Goal: Download file/media

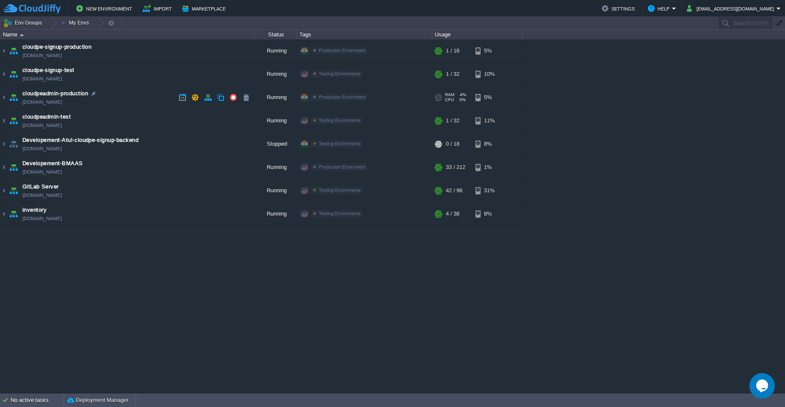
click at [132, 94] on td "cloudpeadmin-production [DOMAIN_NAME]" at bounding box center [127, 97] width 254 height 23
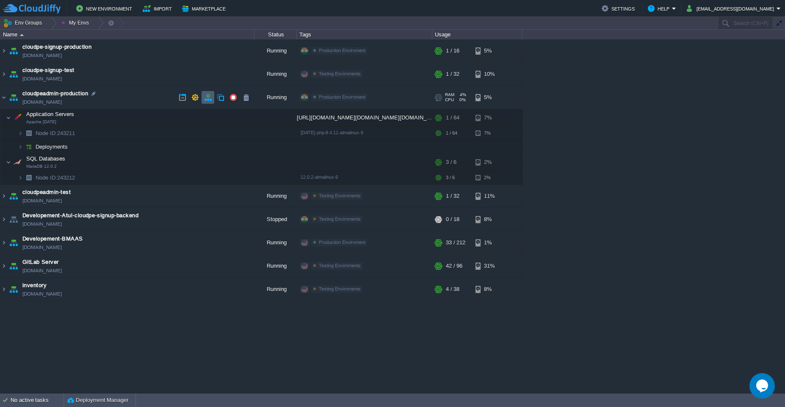
click at [210, 102] on td at bounding box center [208, 97] width 13 height 13
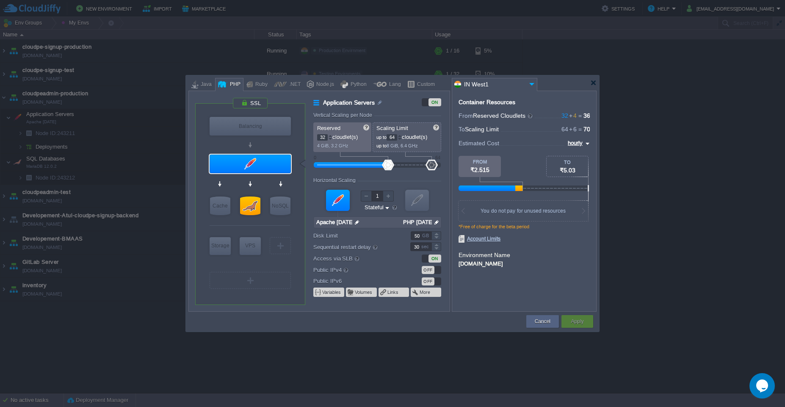
click at [394, 138] on input "64" at bounding box center [392, 137] width 11 height 6
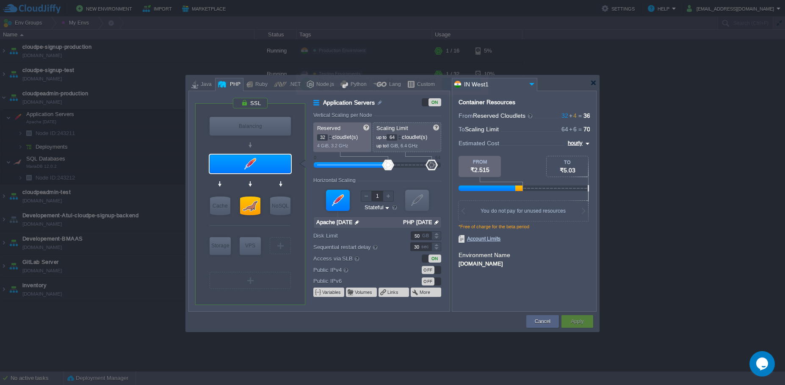
click at [321, 138] on input "32" at bounding box center [322, 137] width 11 height 6
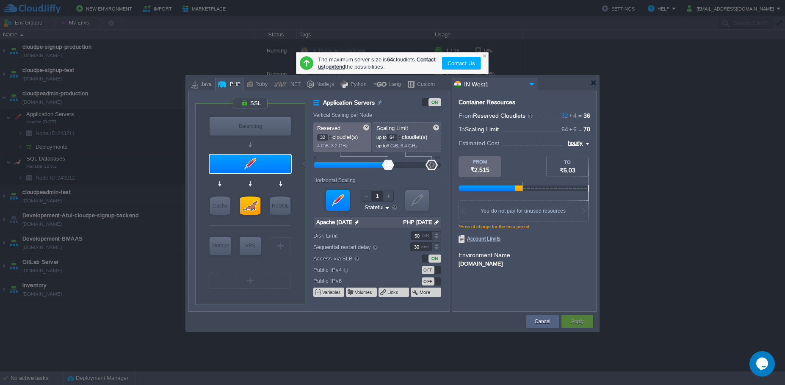
click at [396, 136] on input "64" at bounding box center [392, 137] width 11 height 6
click at [320, 138] on input "32" at bounding box center [322, 137] width 11 height 6
click at [483, 55] on div at bounding box center [485, 56] width 6 height 6
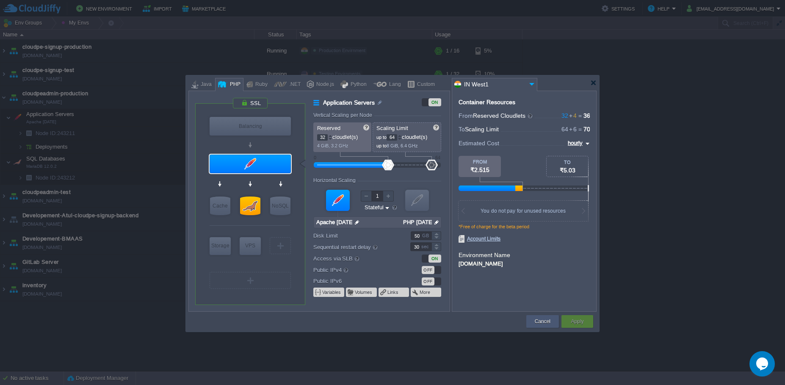
click at [535, 317] on button "Cancel" at bounding box center [543, 321] width 16 height 8
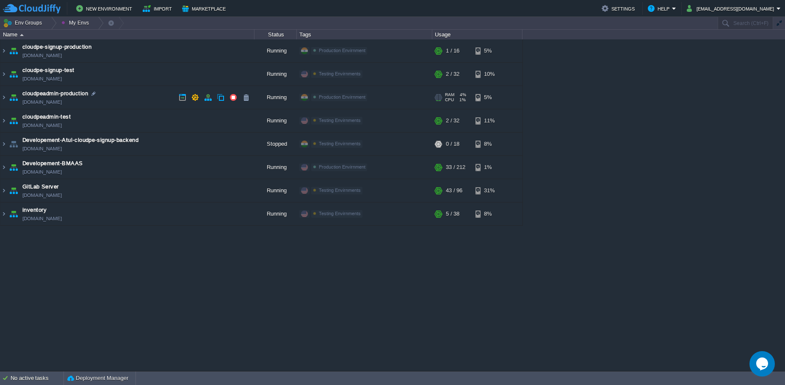
click at [141, 96] on td "cloudpeadmin-production [DOMAIN_NAME]" at bounding box center [127, 97] width 254 height 23
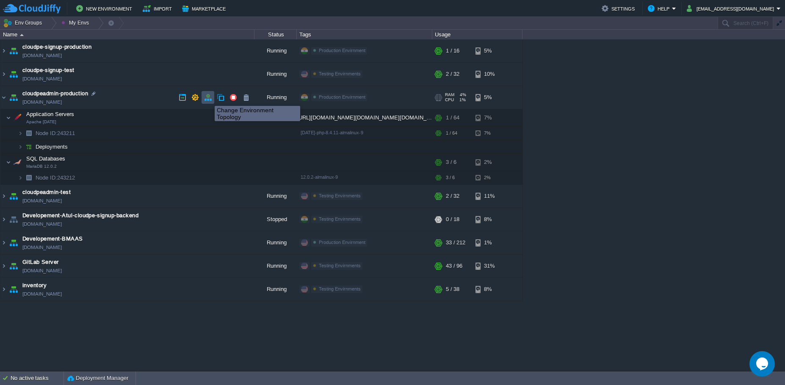
click at [208, 98] on button "button" at bounding box center [208, 98] width 8 height 8
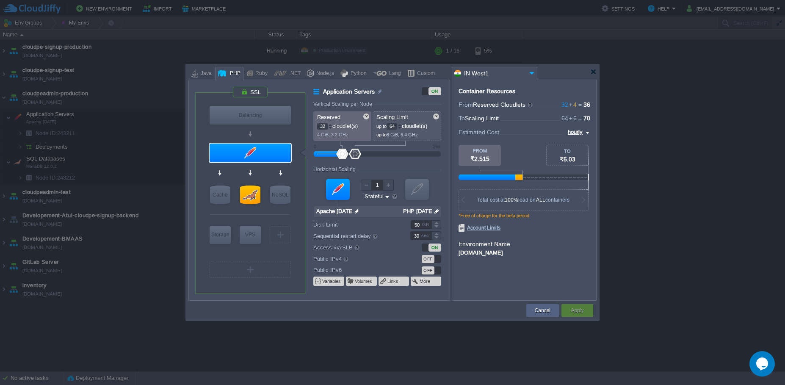
click at [395, 129] on input "64" at bounding box center [392, 126] width 11 height 6
type input "6"
type input "1"
type input "2"
type input "1"
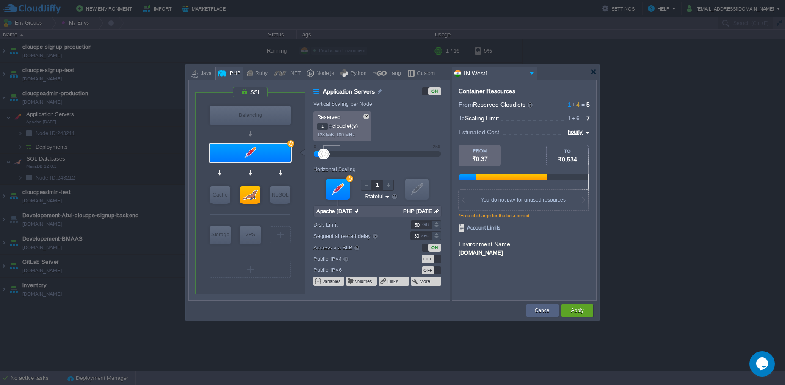
click at [322, 129] on input "1" at bounding box center [322, 126] width 11 height 6
click at [540, 311] on button "Cancel" at bounding box center [543, 310] width 16 height 8
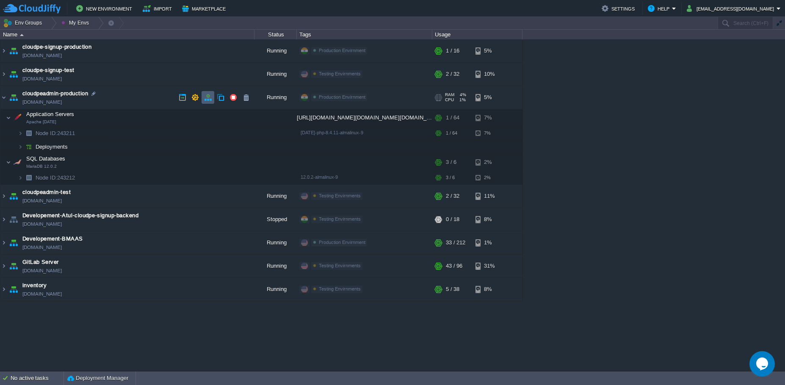
click at [205, 100] on button "button" at bounding box center [208, 98] width 8 height 8
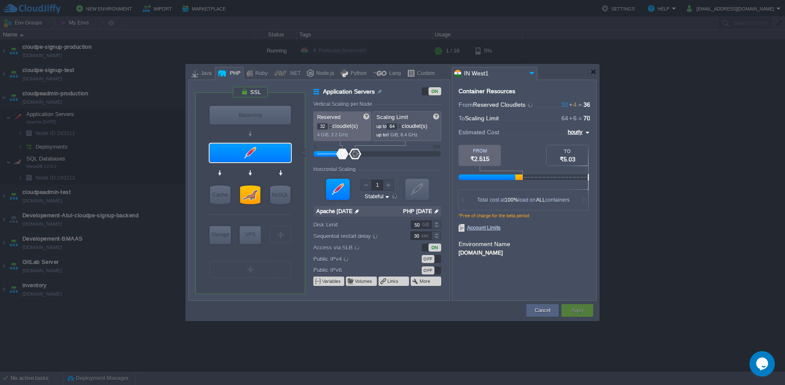
click at [396, 127] on input "64" at bounding box center [392, 126] width 11 height 6
type input "256"
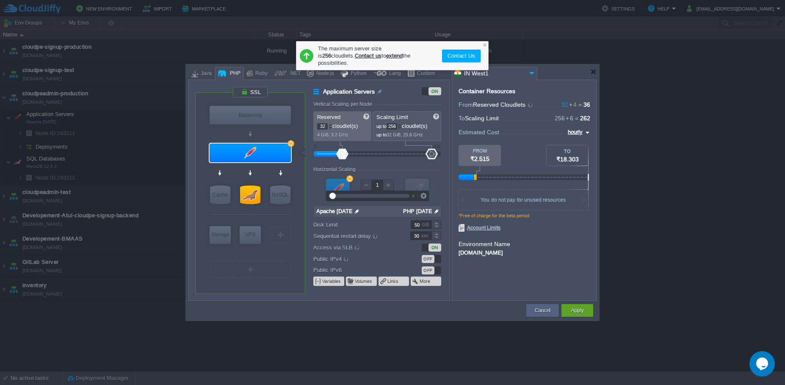
click at [569, 284] on div "Container Resources From Reserved Cloudlets 32 + 4 ... = 36 not added To Scalin…" at bounding box center [524, 190] width 145 height 221
click at [575, 309] on button "Apply" at bounding box center [577, 310] width 13 height 8
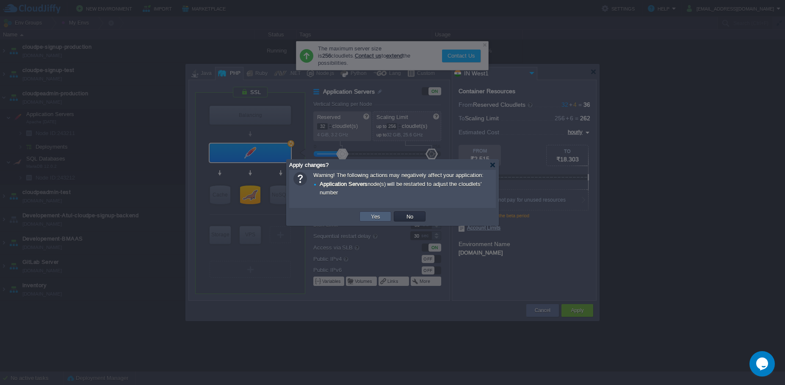
click at [370, 219] on button "Yes" at bounding box center [375, 217] width 14 height 8
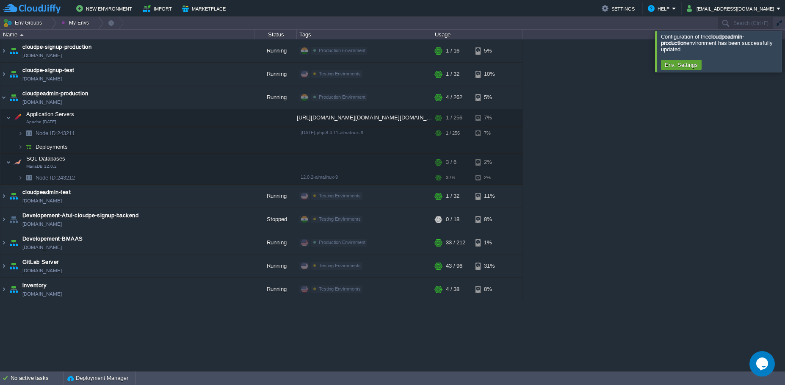
click at [784, 44] on div at bounding box center [795, 51] width 0 height 41
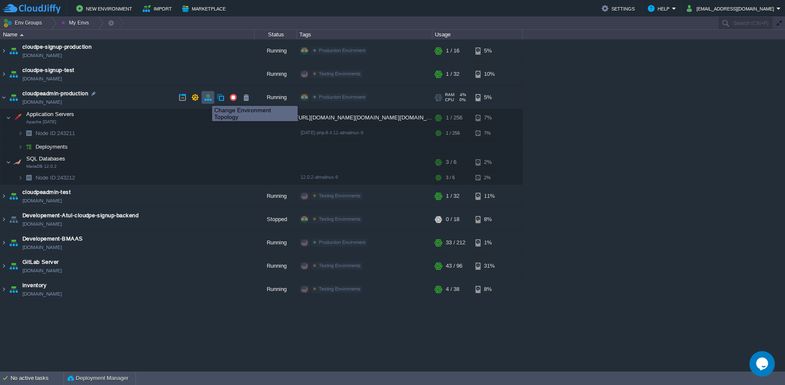
click at [209, 99] on button "button" at bounding box center [208, 98] width 8 height 8
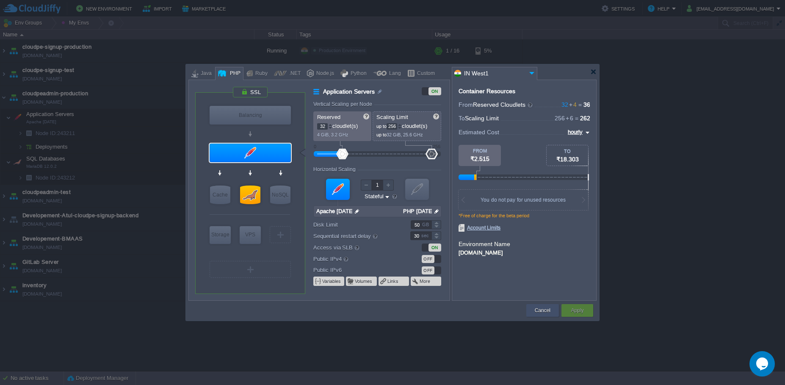
click at [544, 314] on button "Cancel" at bounding box center [543, 310] width 16 height 8
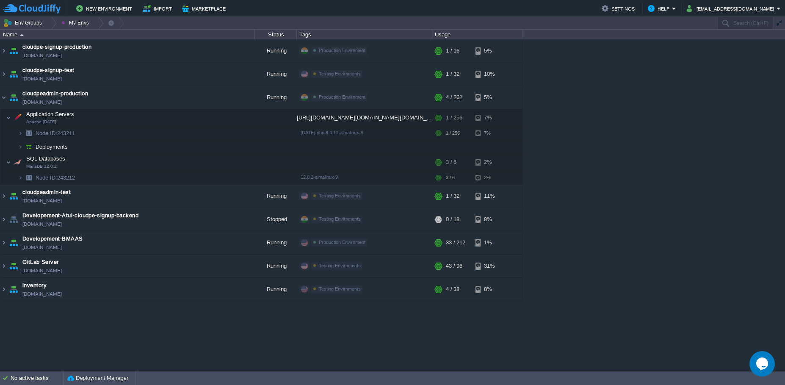
click at [544, 314] on div "cloudpe website -developemeny environment [DOMAIN_NAME] Running [PERSON_NAME] +…" at bounding box center [392, 204] width 785 height 331
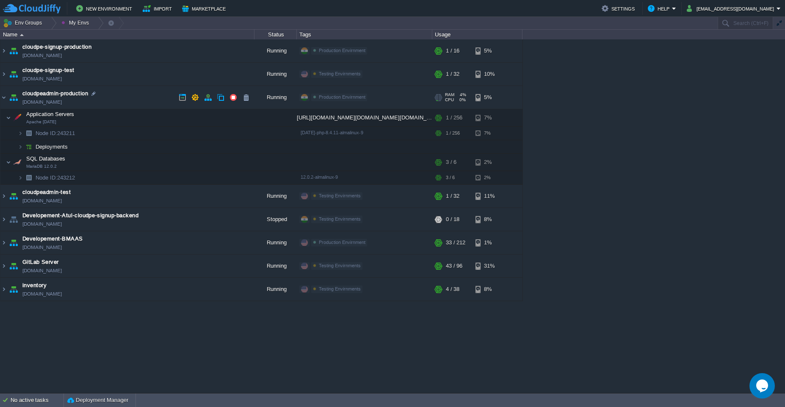
click at [104, 97] on td "cloudpeadmin-production [DOMAIN_NAME]" at bounding box center [127, 97] width 254 height 23
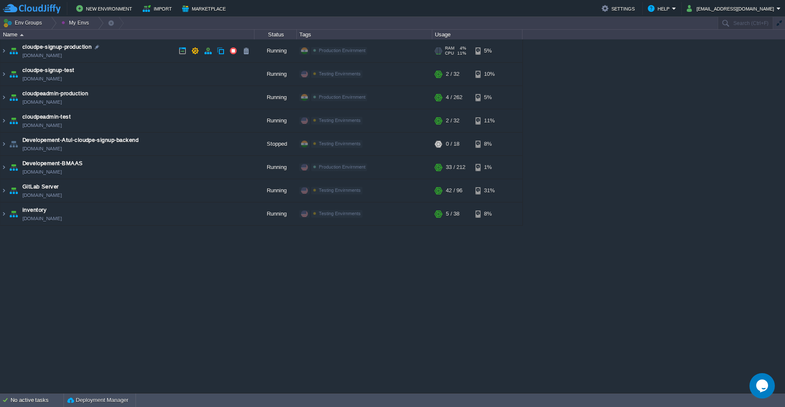
click at [148, 51] on td "cloudpe-signup-production [DOMAIN_NAME]" at bounding box center [127, 50] width 254 height 23
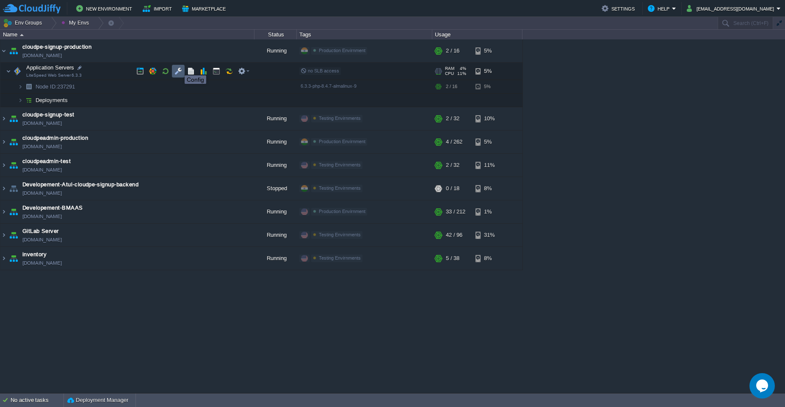
click at [180, 68] on button "button" at bounding box center [178, 71] width 8 height 8
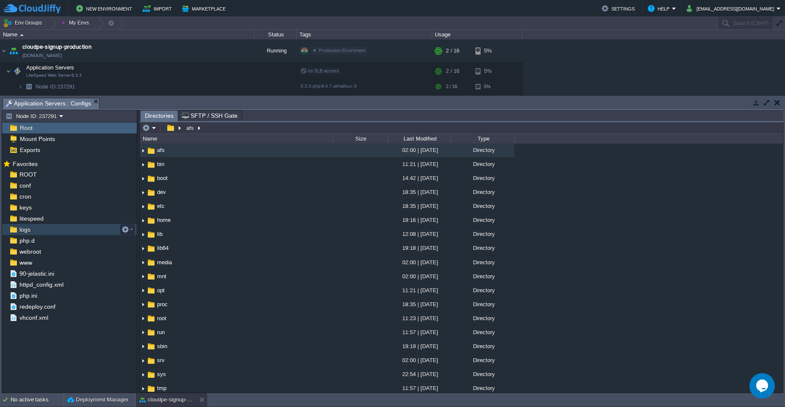
click at [55, 226] on div "logs" at bounding box center [69, 229] width 135 height 11
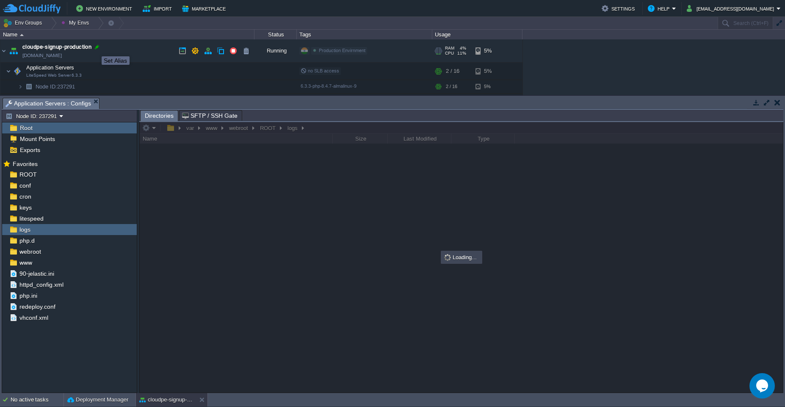
click at [95, 49] on div at bounding box center [97, 47] width 8 height 8
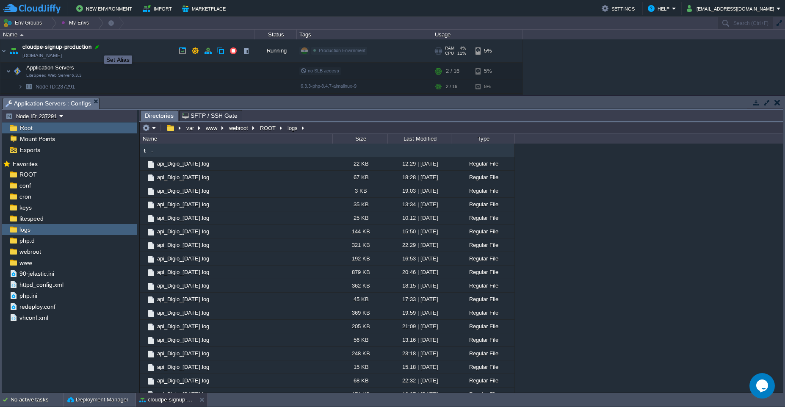
click at [98, 48] on div at bounding box center [97, 47] width 8 height 8
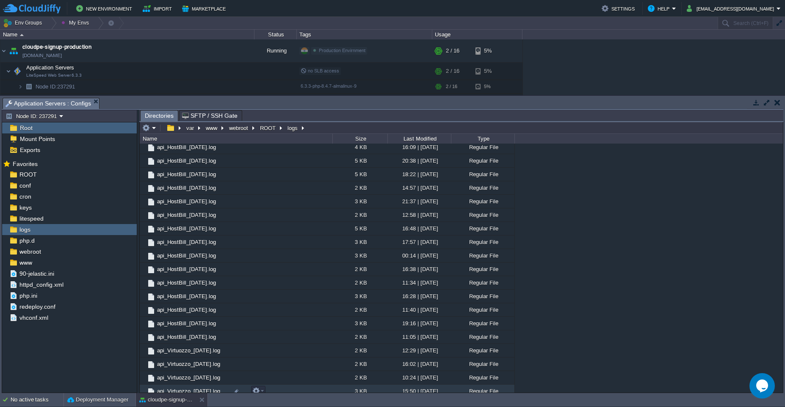
scroll to position [1052, 0]
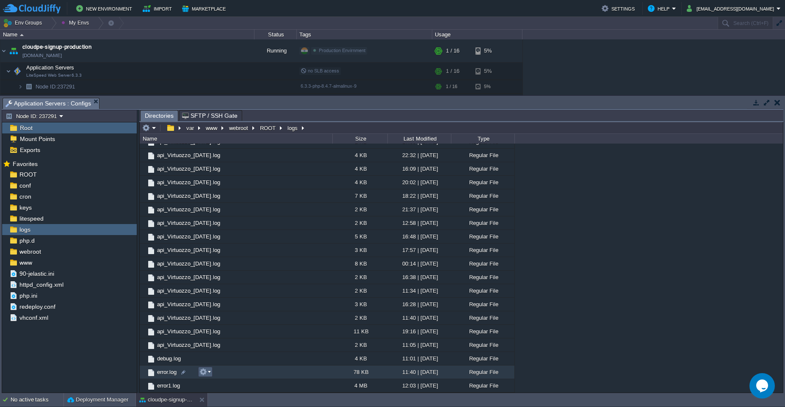
click at [208, 373] on em at bounding box center [204, 372] width 11 height 8
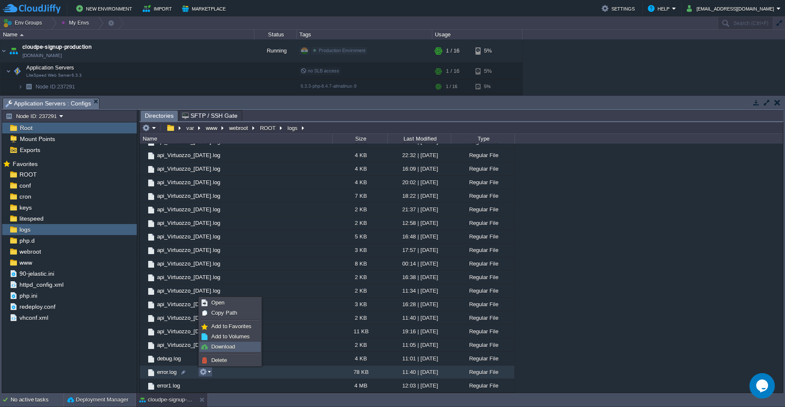
click at [253, 349] on link "Download" at bounding box center [230, 346] width 61 height 9
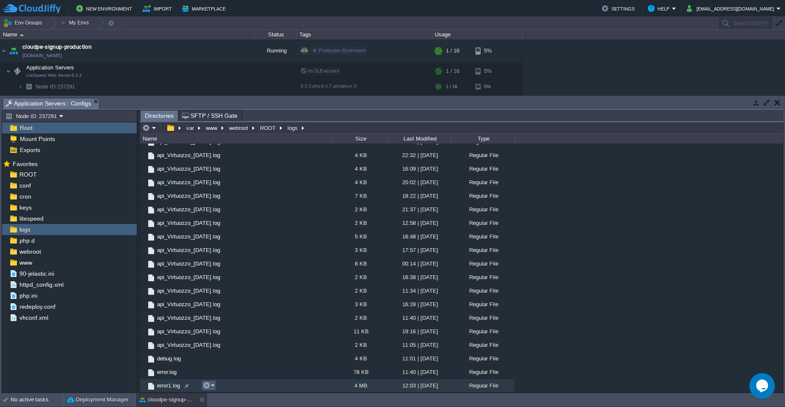
click at [211, 384] on em at bounding box center [208, 385] width 11 height 8
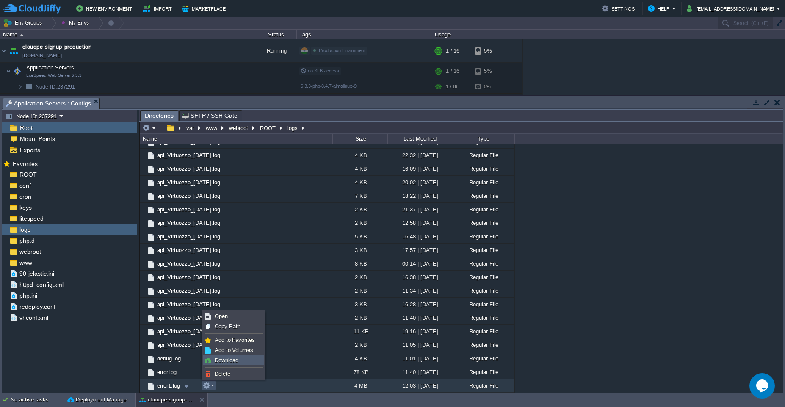
click at [228, 360] on span "Download" at bounding box center [227, 360] width 24 height 6
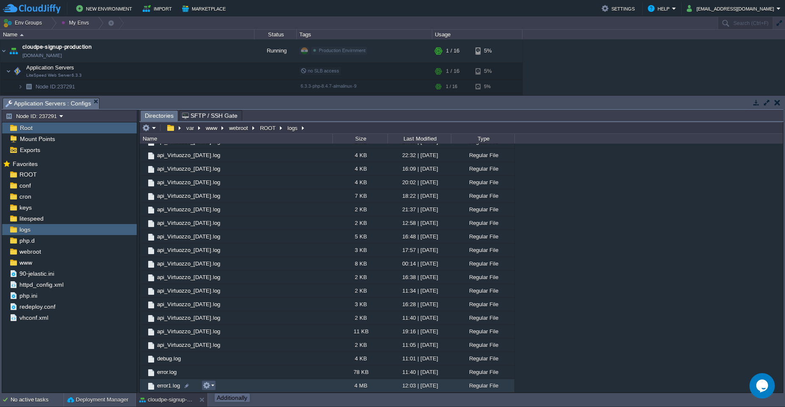
click at [208, 384] on button "button" at bounding box center [207, 385] width 8 height 8
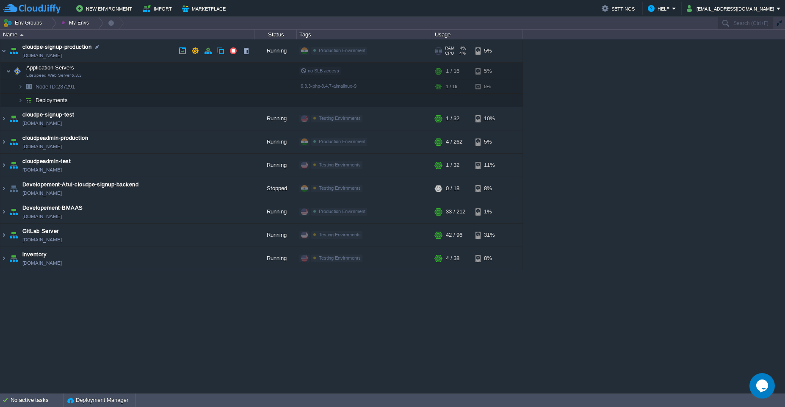
click at [116, 52] on td "cloudpe-signup-production [DOMAIN_NAME]" at bounding box center [127, 50] width 254 height 23
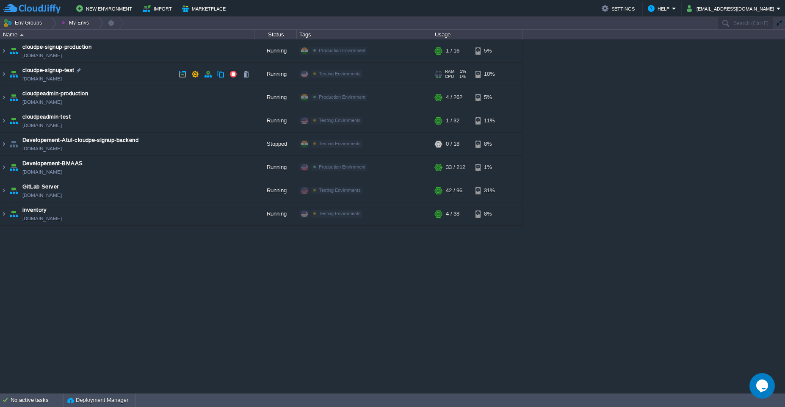
click at [124, 71] on td "cloudpe-signup-test [DOMAIN_NAME]" at bounding box center [127, 74] width 254 height 23
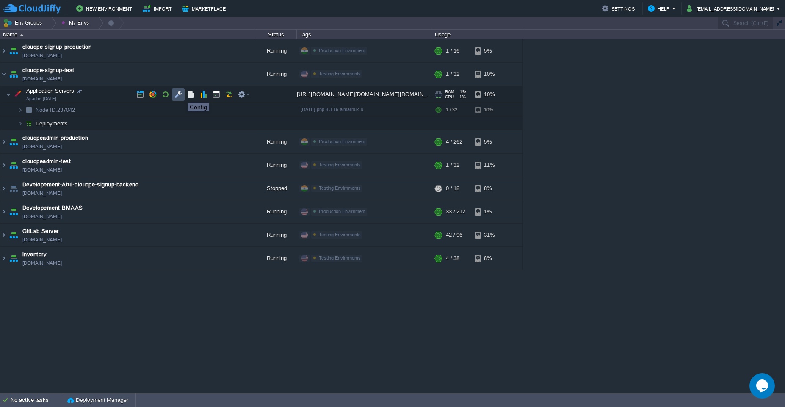
click at [181, 95] on button "button" at bounding box center [178, 95] width 8 height 8
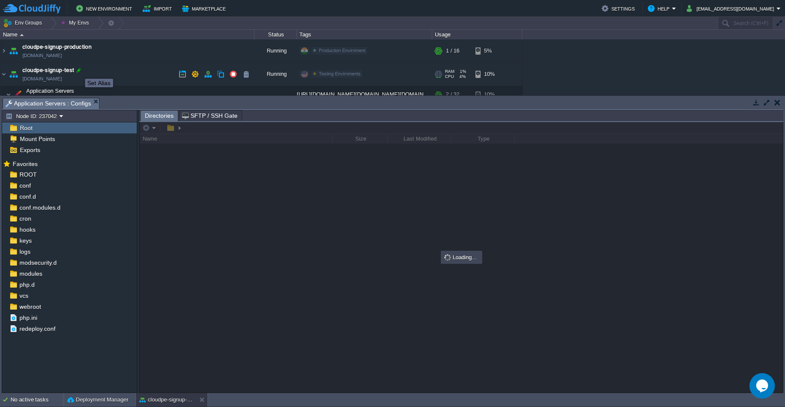
click at [79, 71] on div at bounding box center [79, 70] width 8 height 8
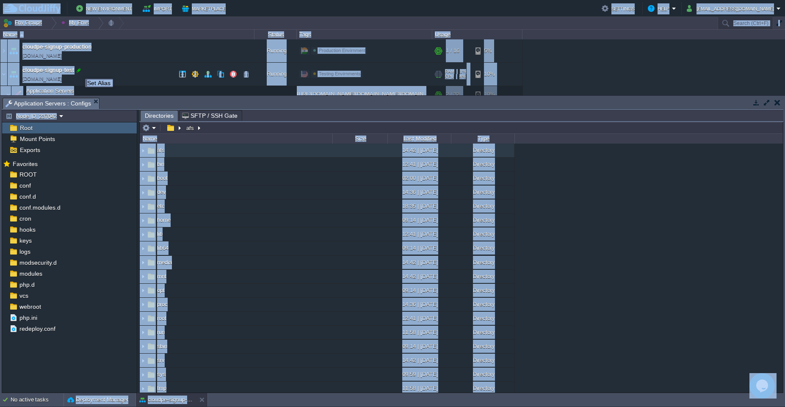
click at [79, 71] on div at bounding box center [79, 70] width 8 height 8
type input "cloudpe-signup-test"
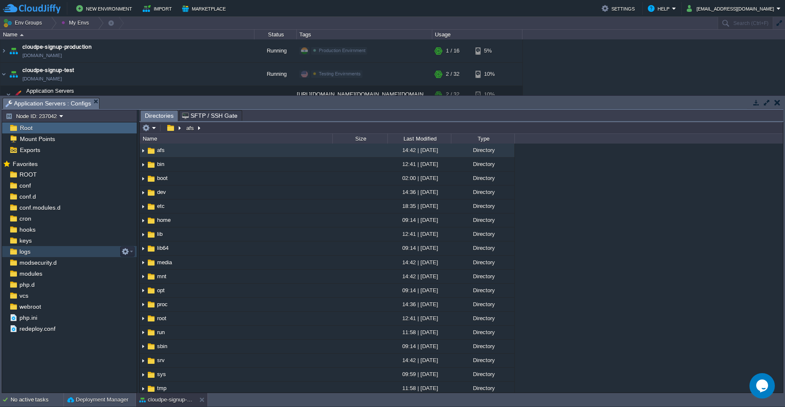
click at [47, 251] on div "logs" at bounding box center [69, 251] width 135 height 11
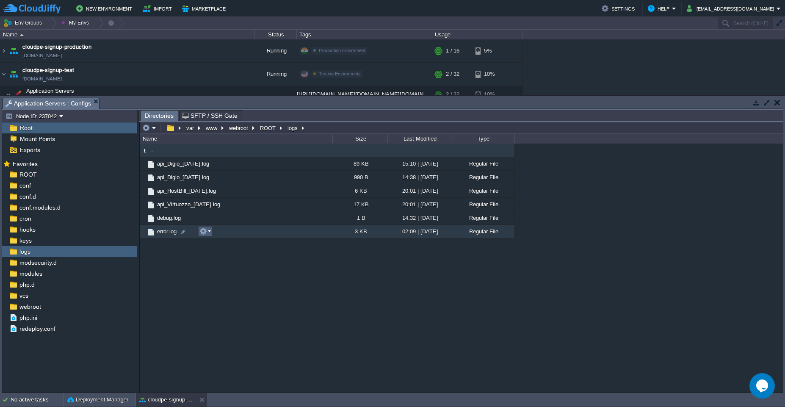
click at [207, 229] on em at bounding box center [204, 231] width 11 height 8
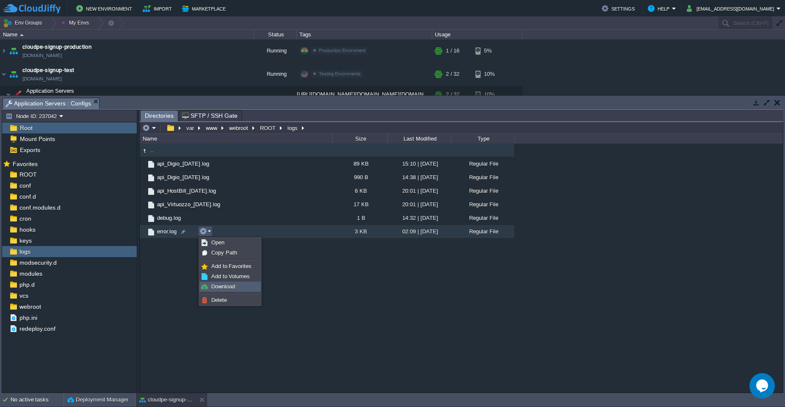
click at [229, 289] on span "Download" at bounding box center [223, 286] width 24 height 6
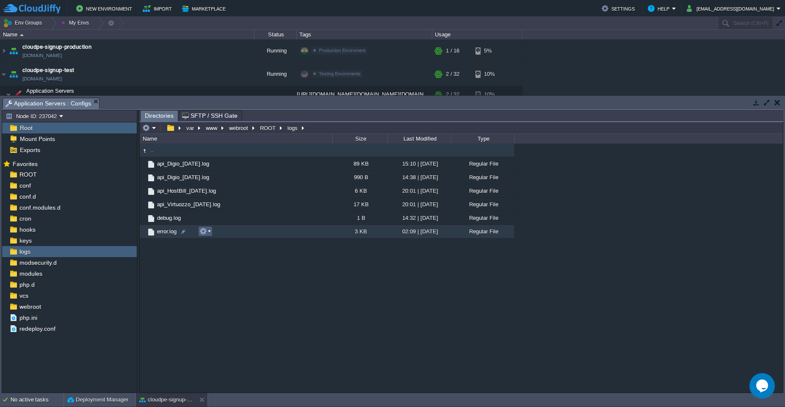
click at [201, 232] on button "button" at bounding box center [203, 231] width 8 height 8
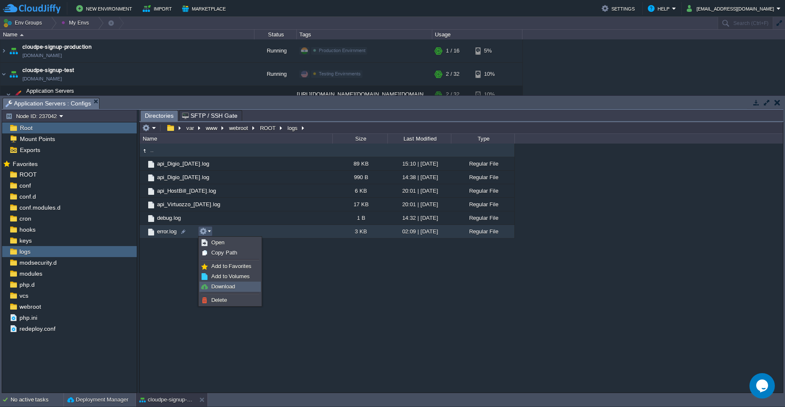
click at [223, 285] on span "Download" at bounding box center [223, 286] width 24 height 6
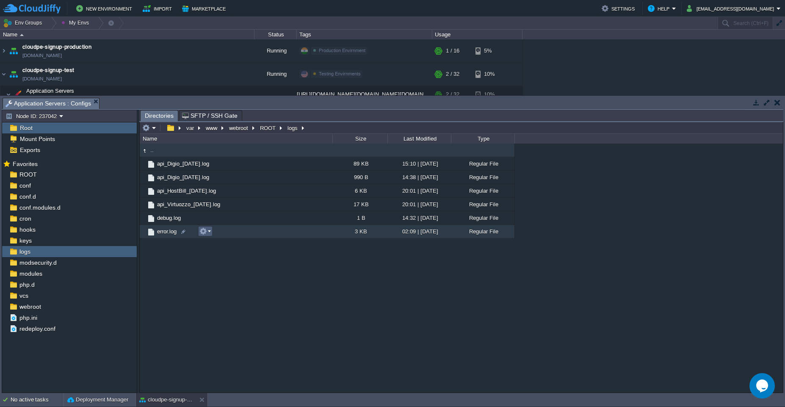
click at [205, 232] on button "button" at bounding box center [203, 231] width 8 height 8
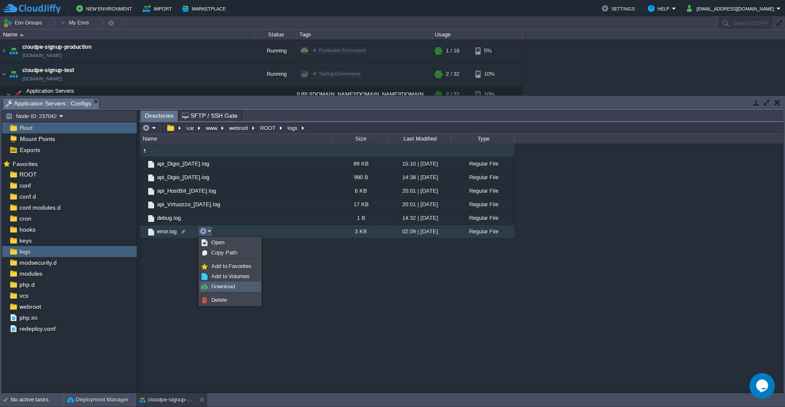
click at [223, 287] on span "Download" at bounding box center [223, 286] width 24 height 6
